Goal: Book appointment/travel/reservation

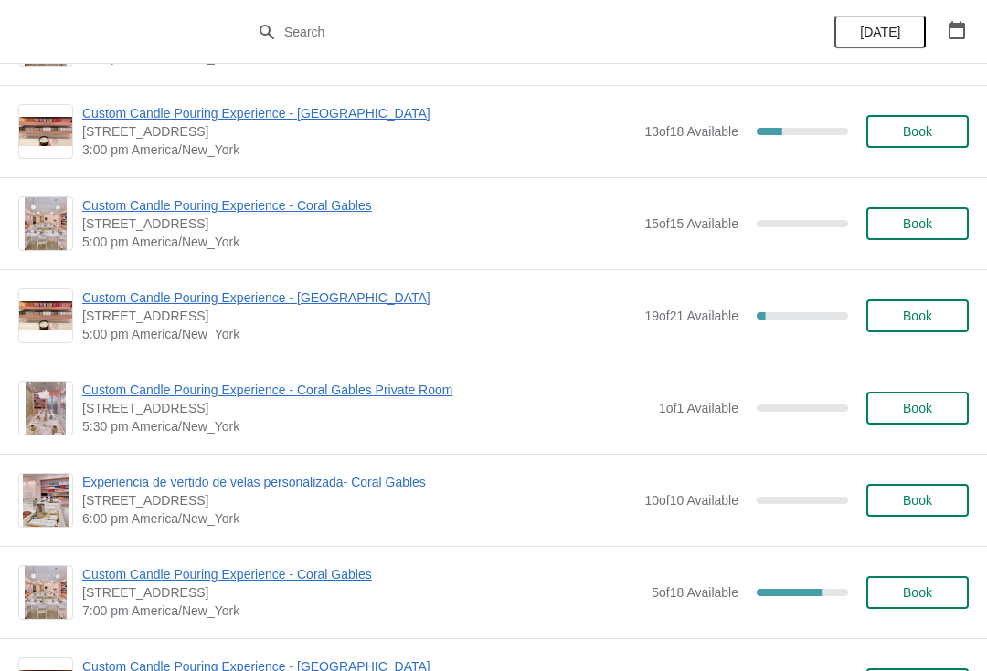
scroll to position [1988, 0]
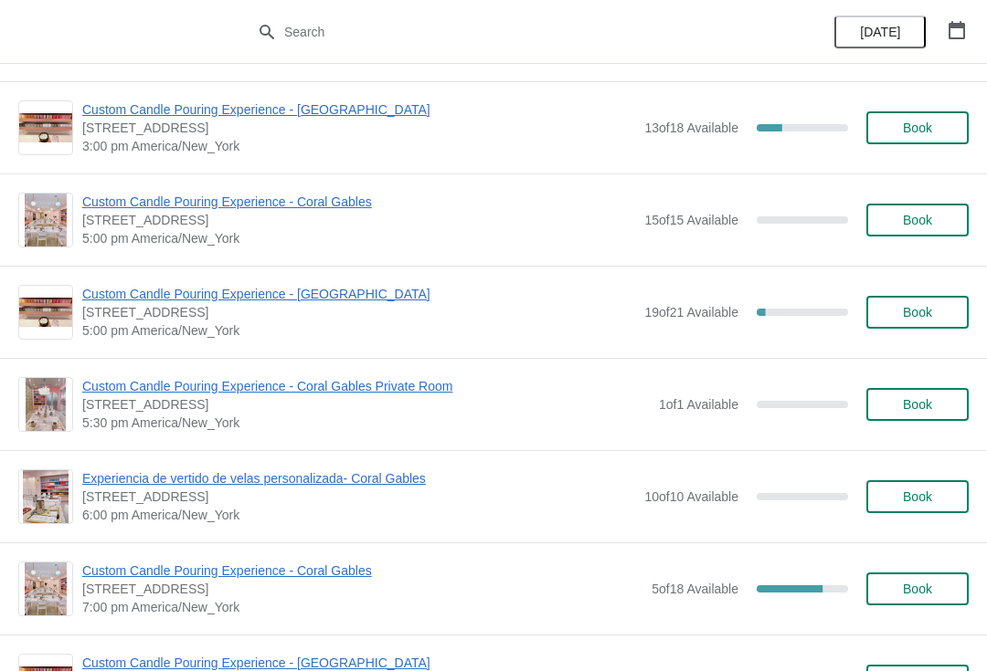
click at [325, 210] on span "Custom Candle Pouring Experience - Coral Gables" at bounding box center [358, 202] width 553 height 18
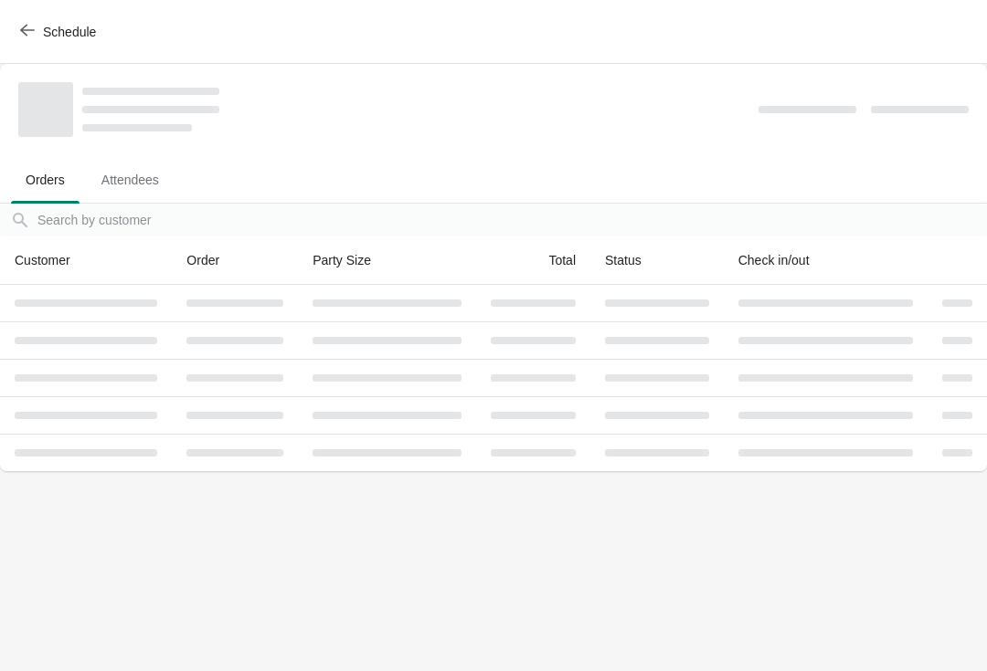
scroll to position [0, 0]
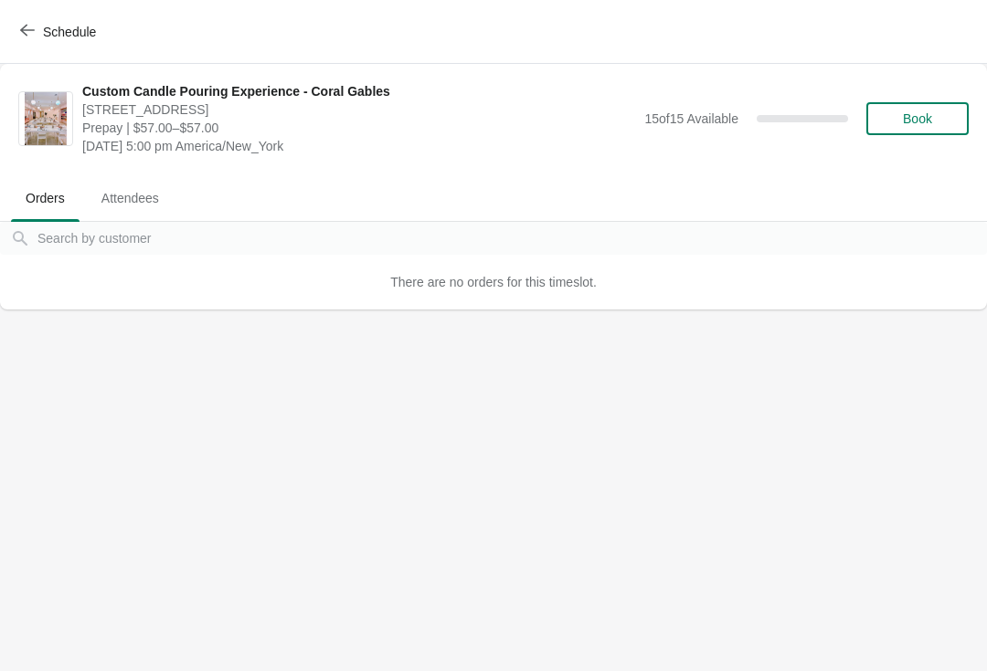
click at [932, 126] on span "Book" at bounding box center [917, 118] width 29 height 15
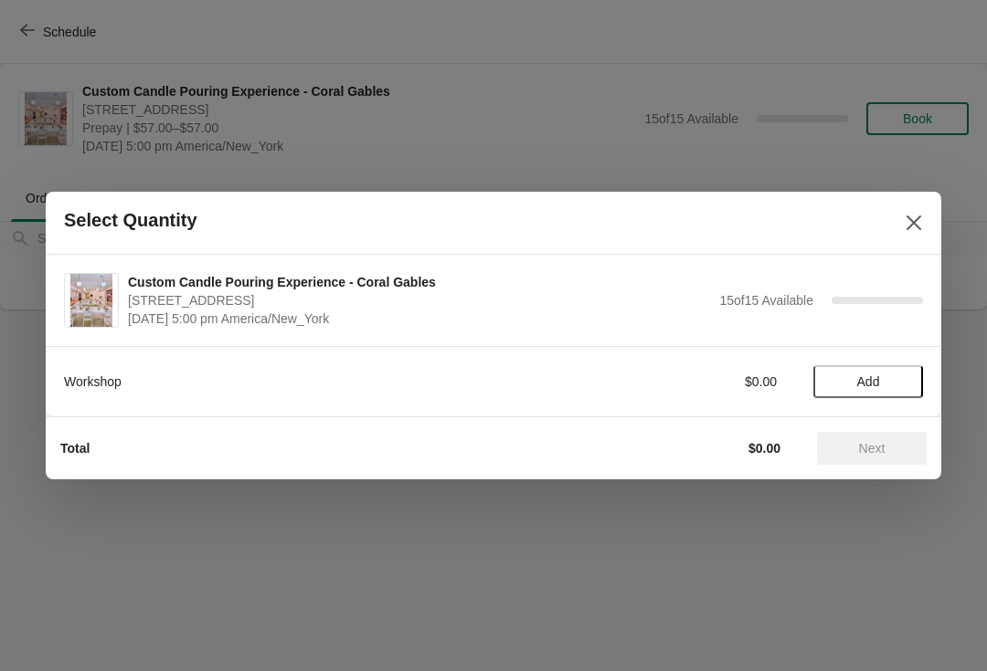
click at [911, 384] on button "Add" at bounding box center [868, 381] width 110 height 33
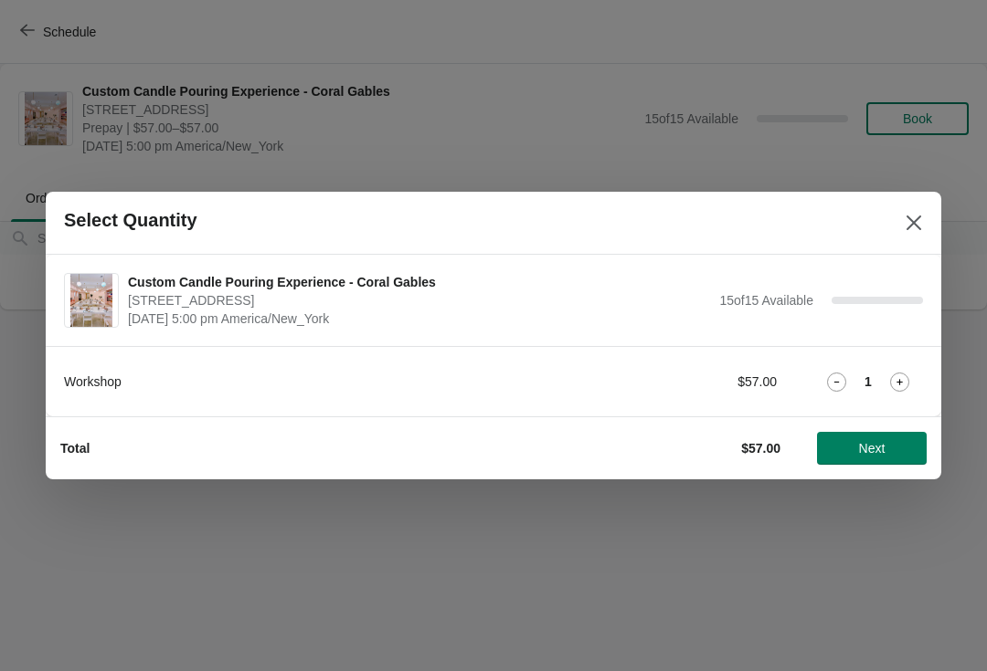
click at [872, 374] on div "1" at bounding box center [868, 382] width 110 height 19
click at [890, 390] on icon at bounding box center [899, 382] width 19 height 19
click at [877, 450] on span "Next" at bounding box center [872, 448] width 26 height 15
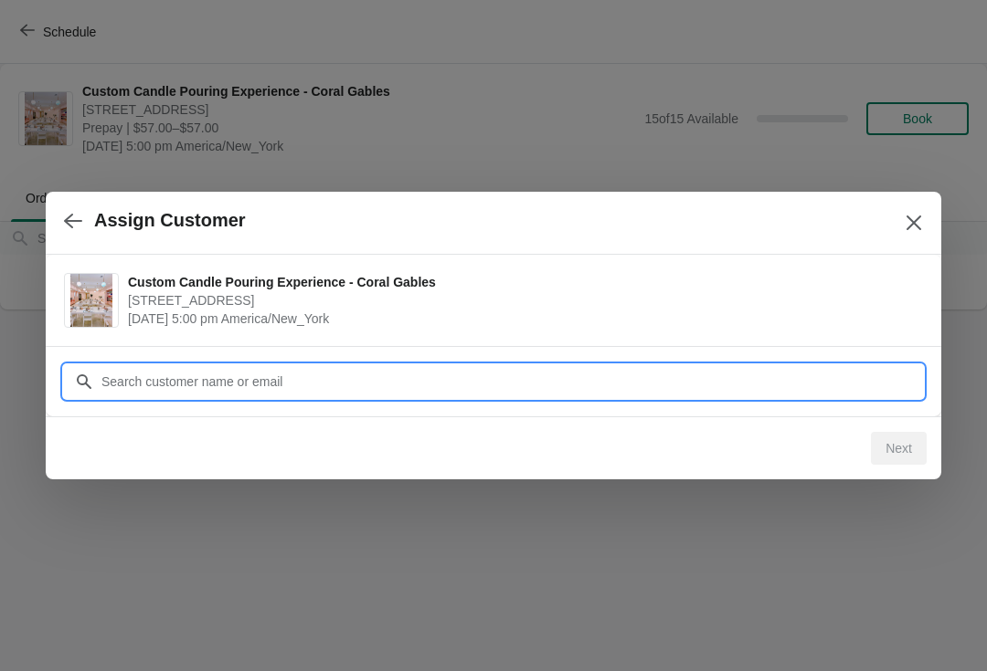
click at [282, 391] on input "Customer" at bounding box center [511, 381] width 822 height 33
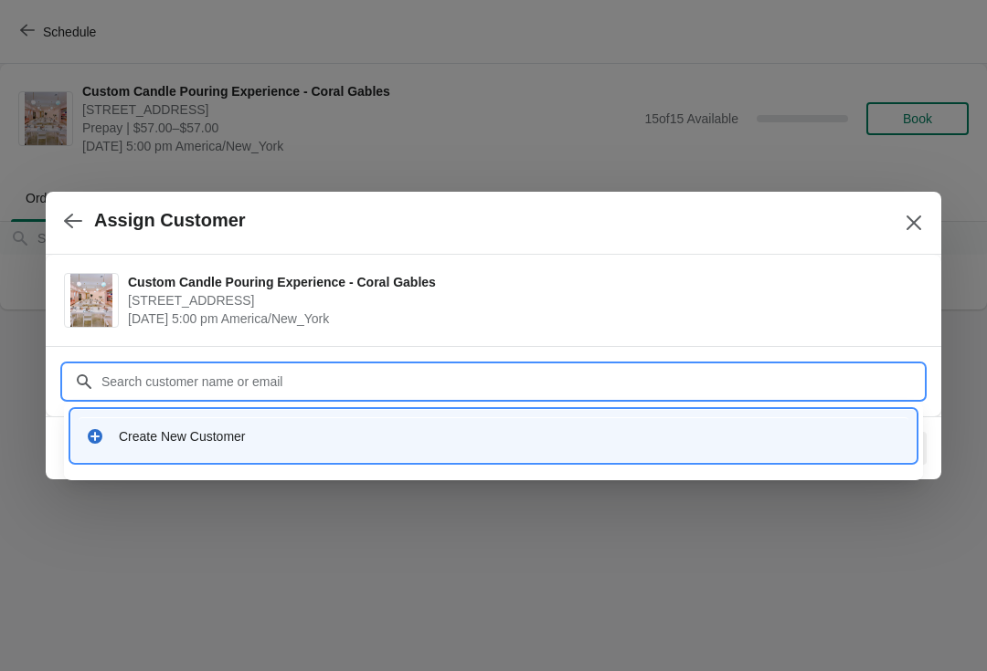
click at [246, 439] on div "Create New Customer" at bounding box center [510, 437] width 782 height 18
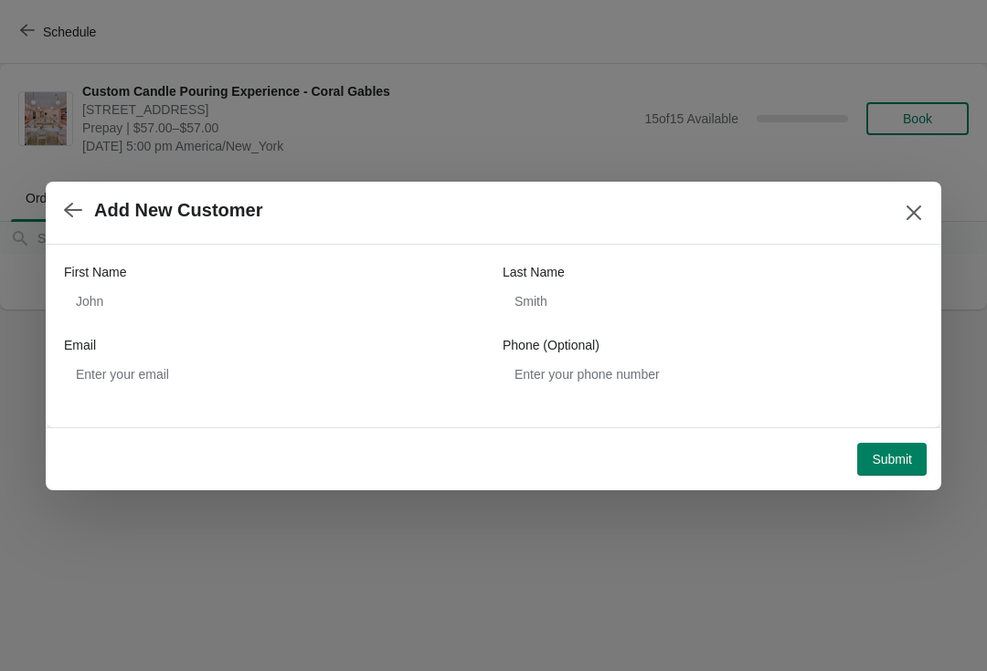
click at [263, 276] on div "First Name" at bounding box center [274, 272] width 420 height 18
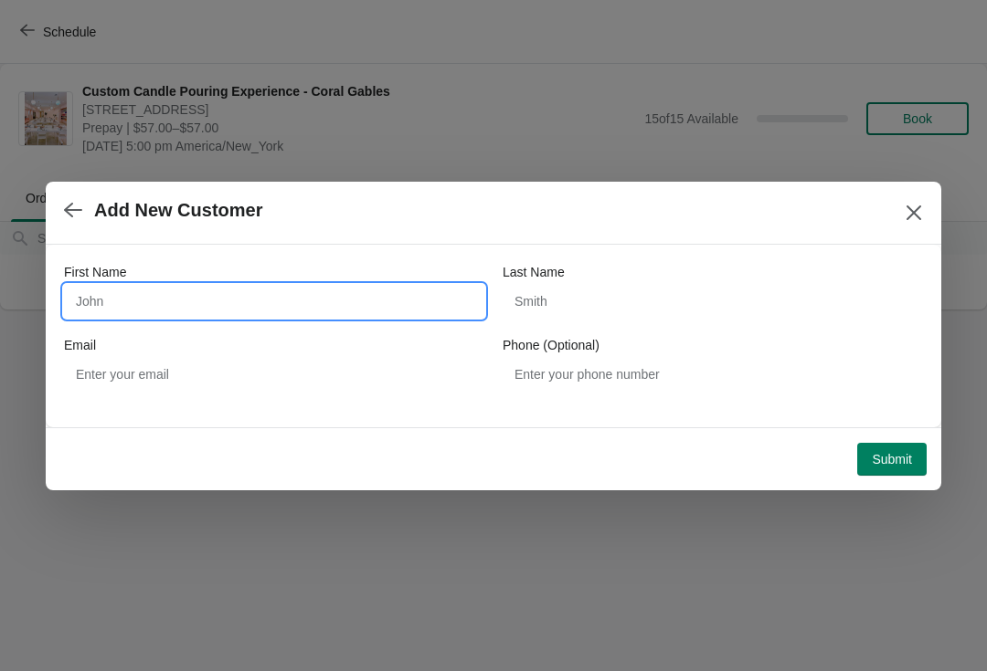
click at [281, 291] on input "First Name" at bounding box center [274, 301] width 420 height 33
type input "Sabrina"
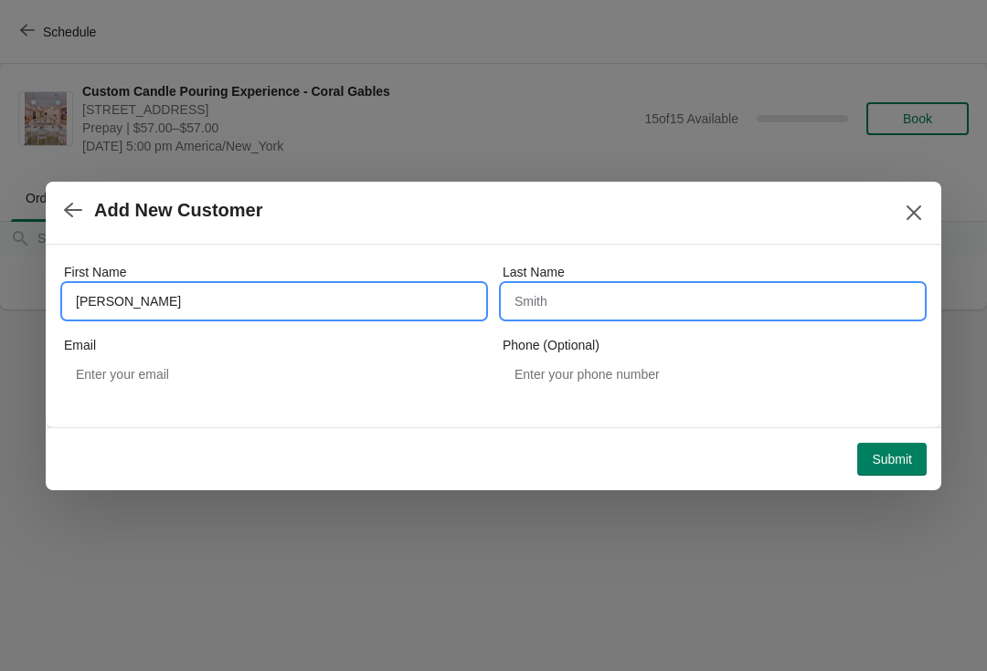
click at [632, 301] on input "Last Name" at bounding box center [712, 301] width 420 height 33
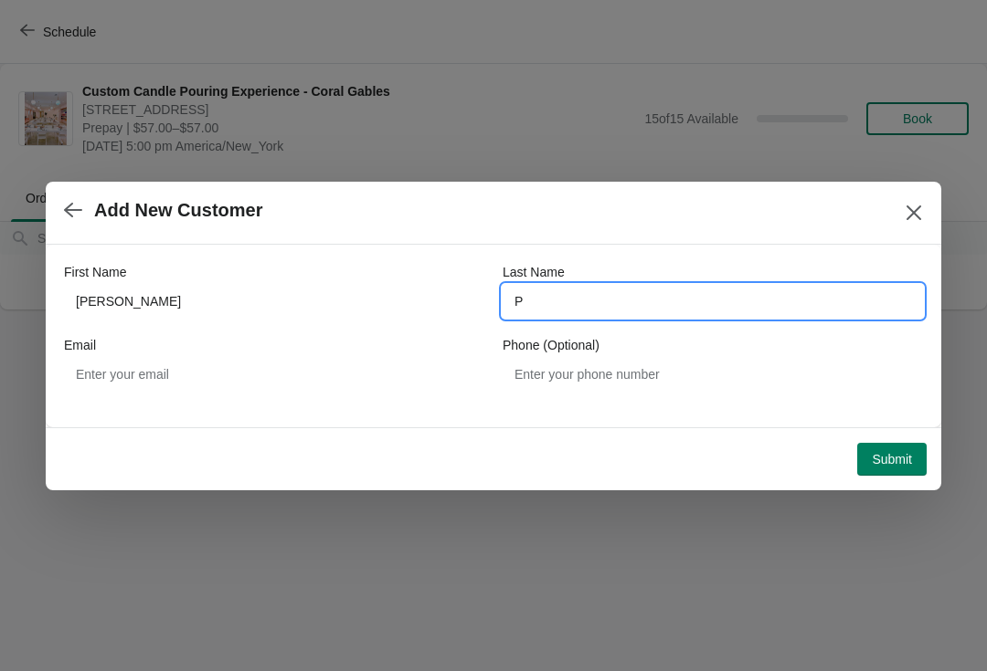
type input "P"
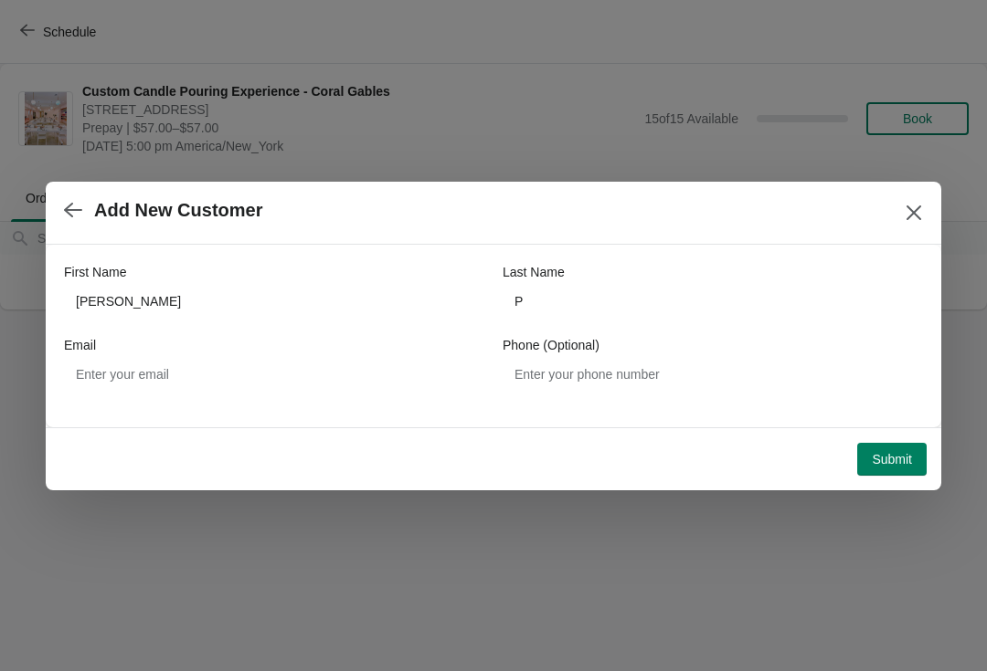
click at [900, 460] on span "Submit" at bounding box center [892, 459] width 40 height 15
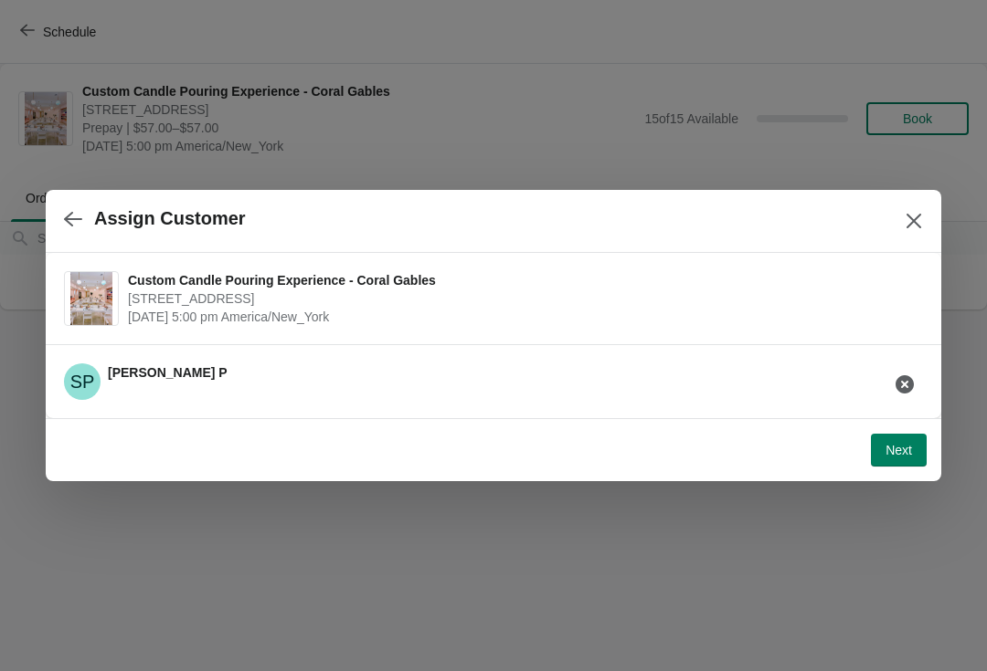
click at [902, 458] on span "Next" at bounding box center [898, 450] width 26 height 15
select select "Friend"
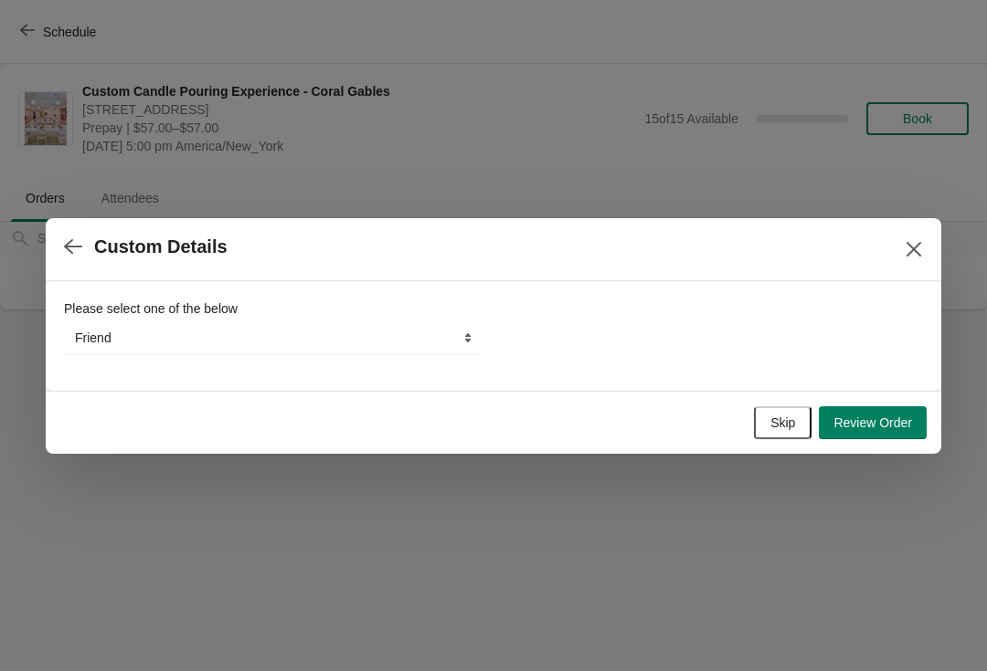
click at [770, 430] on span "Skip" at bounding box center [782, 423] width 25 height 15
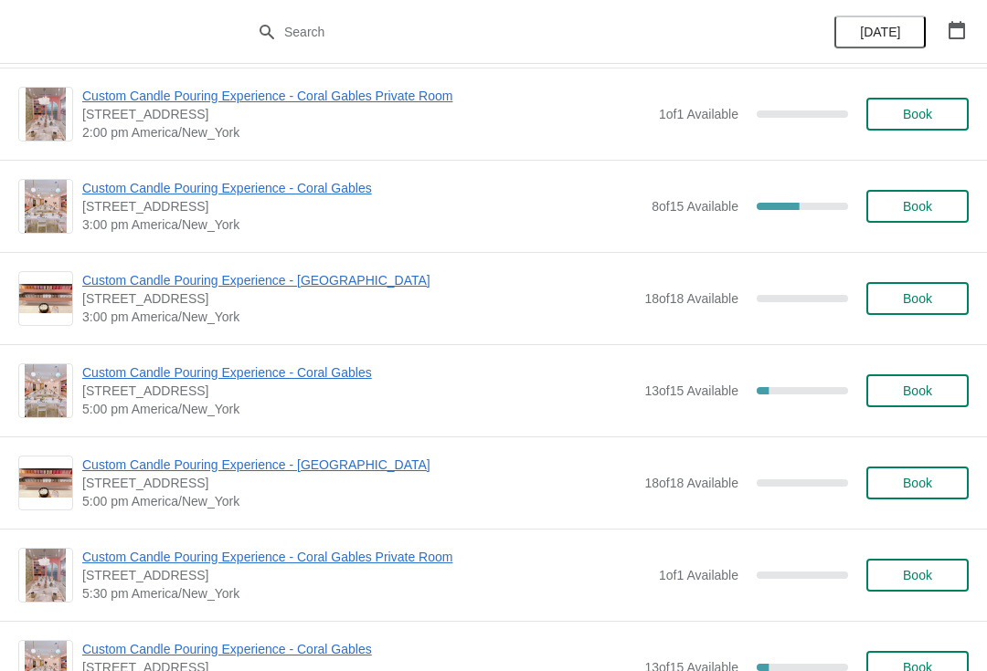
scroll to position [566, 0]
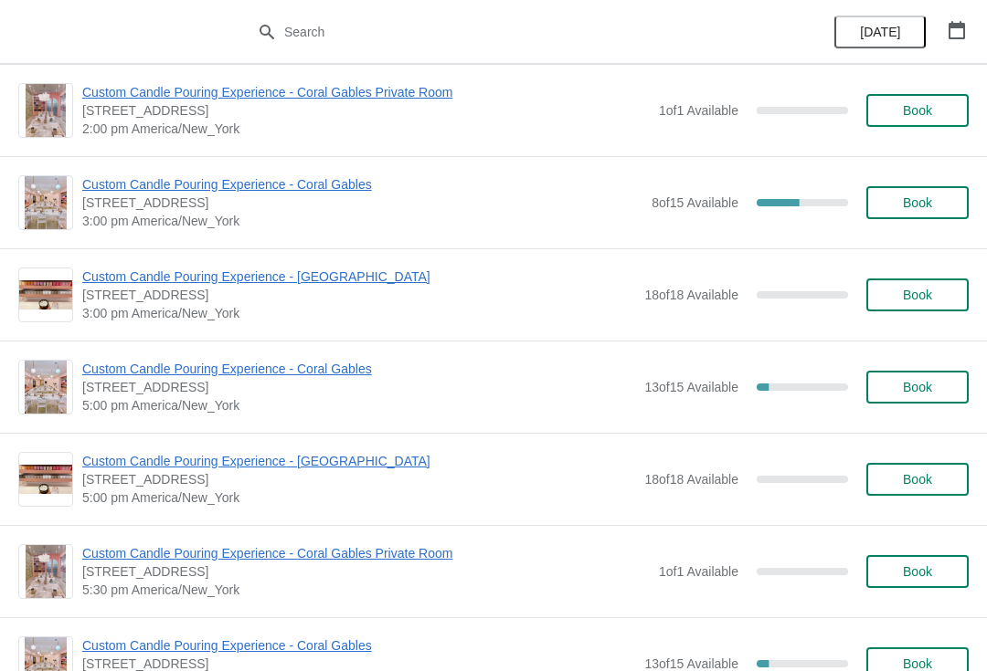
click at [913, 292] on span "Book" at bounding box center [917, 295] width 29 height 15
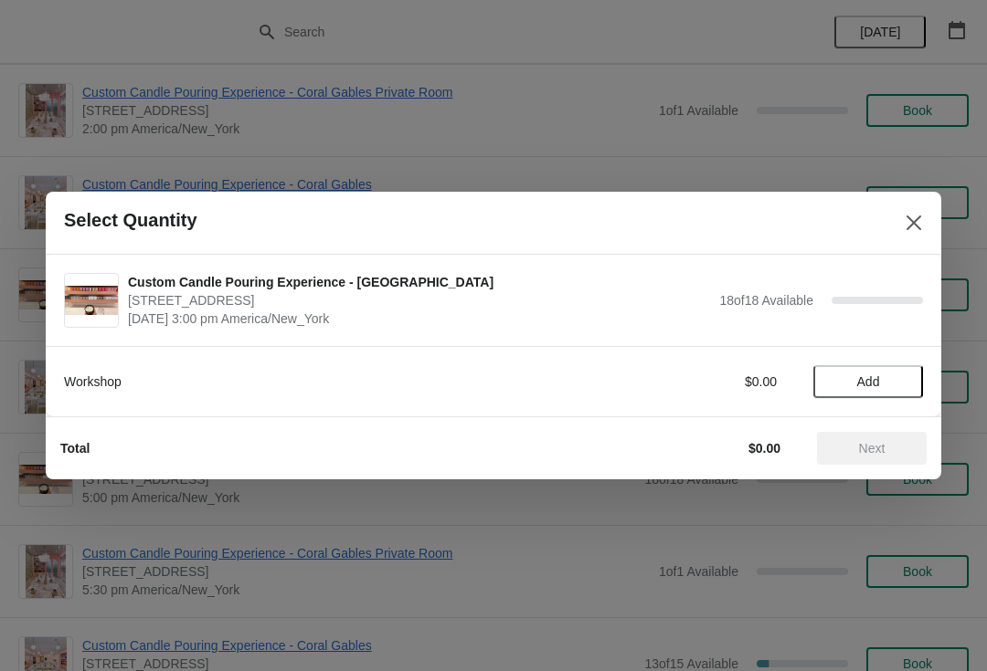
click at [872, 396] on button "Add" at bounding box center [868, 381] width 110 height 33
